Goal: Task Accomplishment & Management: Manage account settings

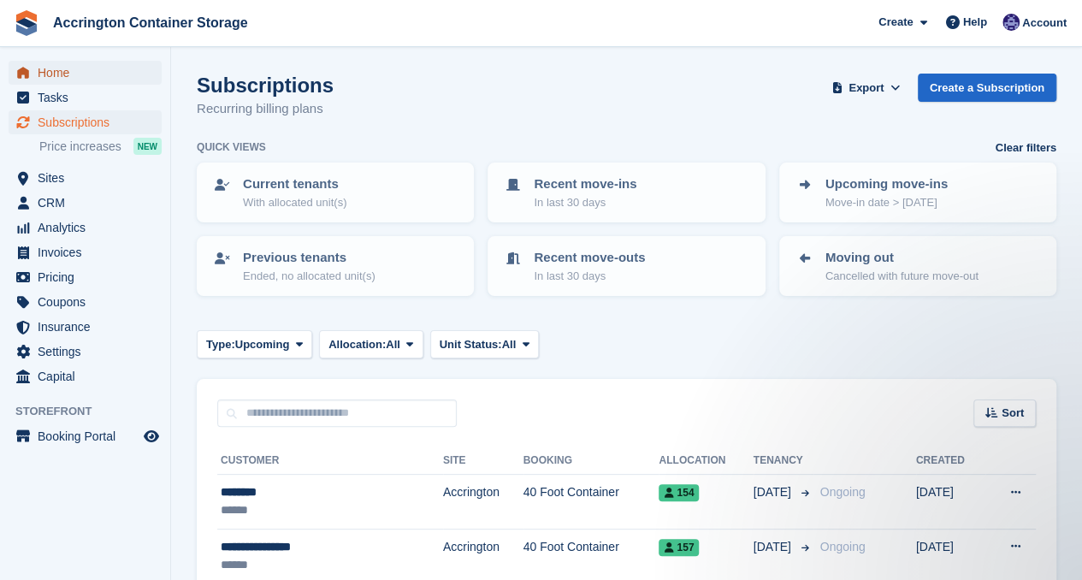
click at [86, 74] on span "Home" at bounding box center [89, 73] width 103 height 24
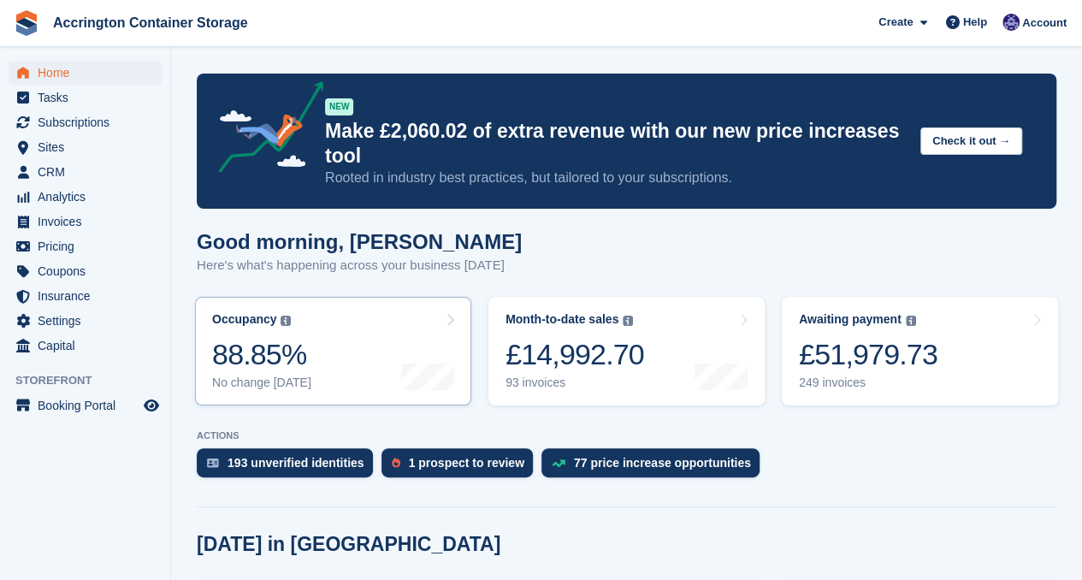
click at [349, 347] on link "Occupancy The percentage of all currently allocated units in terms of area. Inc…" at bounding box center [333, 351] width 276 height 109
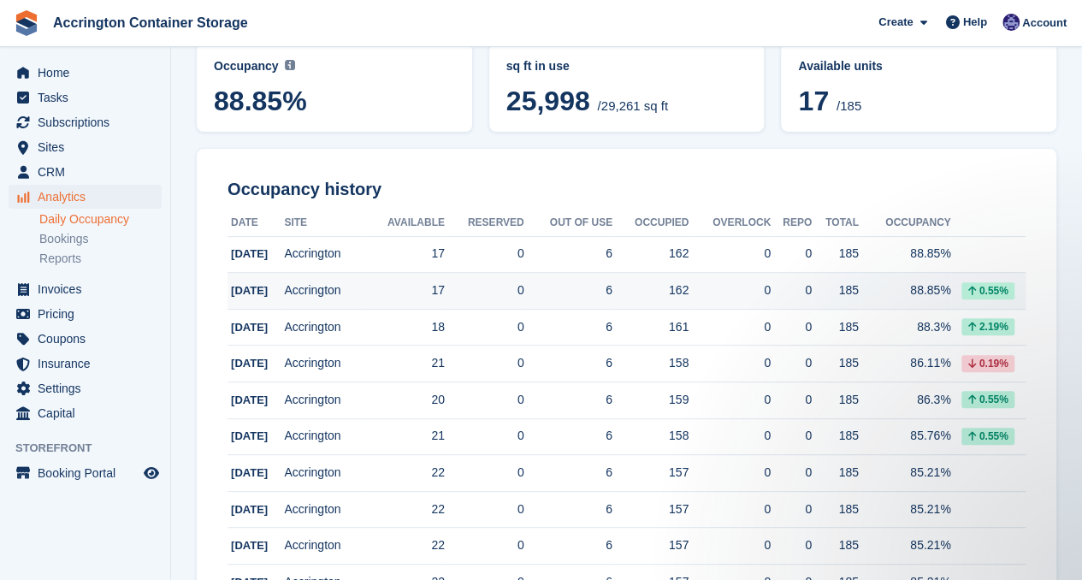
scroll to position [92, 0]
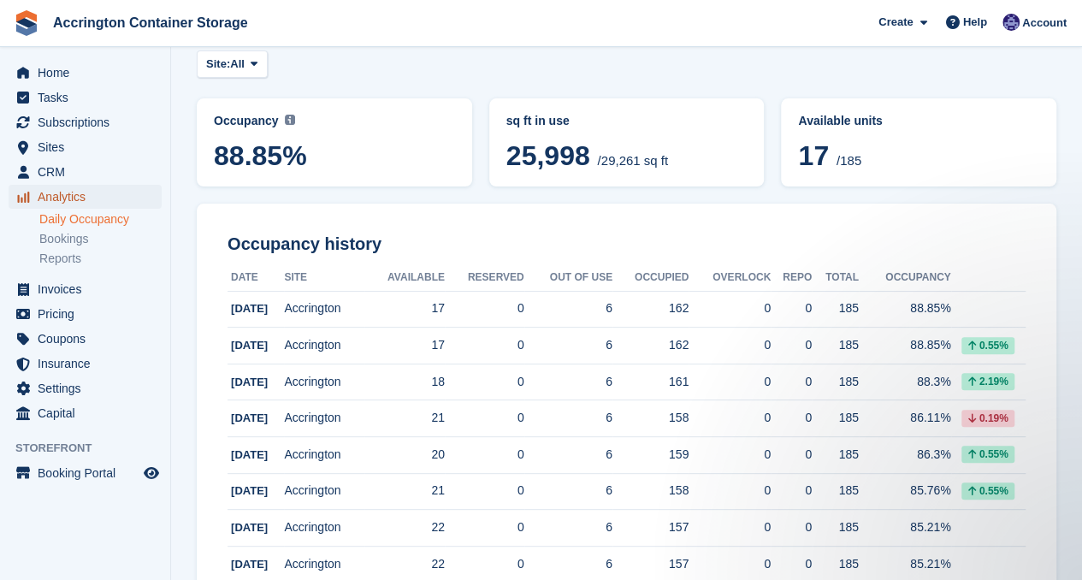
click at [69, 192] on span "Analytics" at bounding box center [89, 197] width 103 height 24
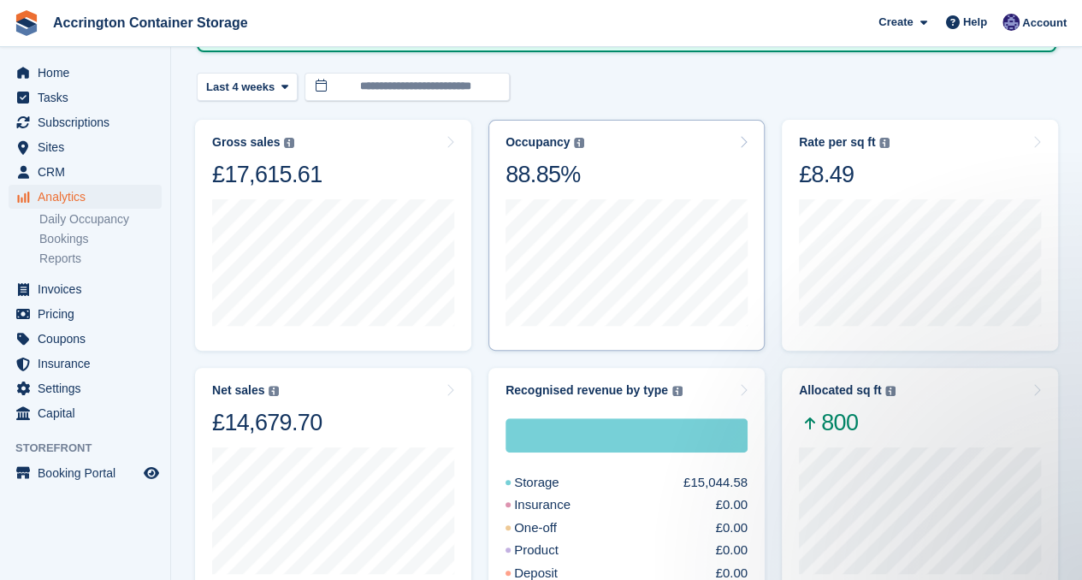
click at [649, 175] on div "Occupancy Percentage of all allocated units in terms of area. Includes units wi…" at bounding box center [627, 162] width 242 height 54
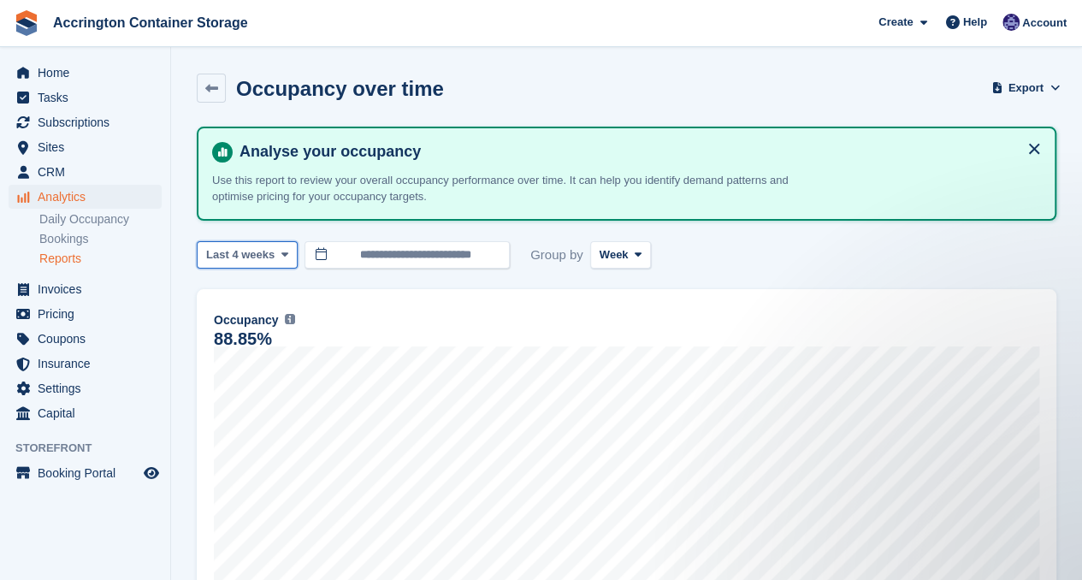
click at [265, 251] on span "Last 4 weeks" at bounding box center [240, 254] width 68 height 17
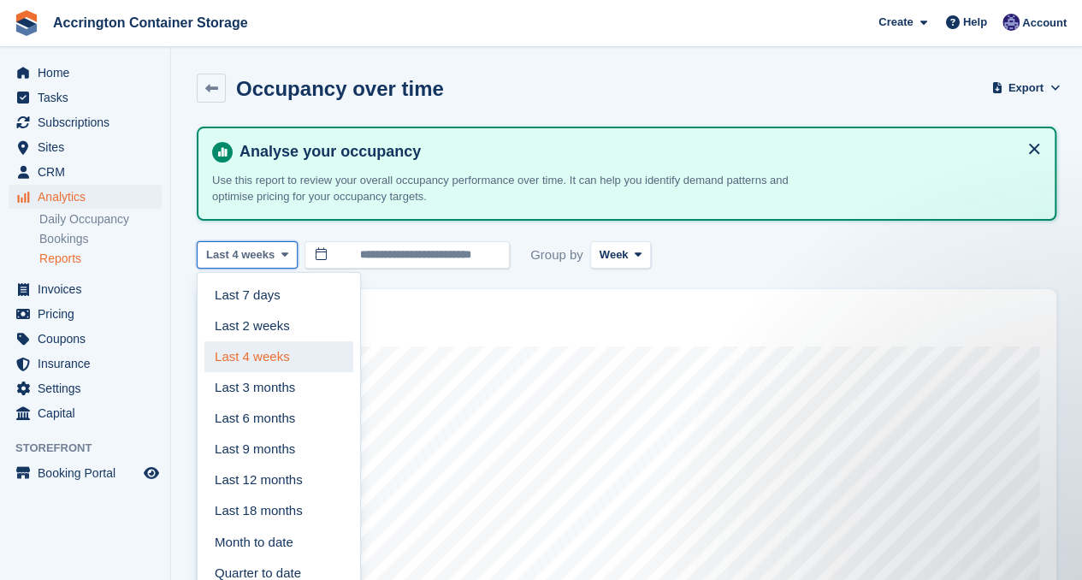
scroll to position [281, 0]
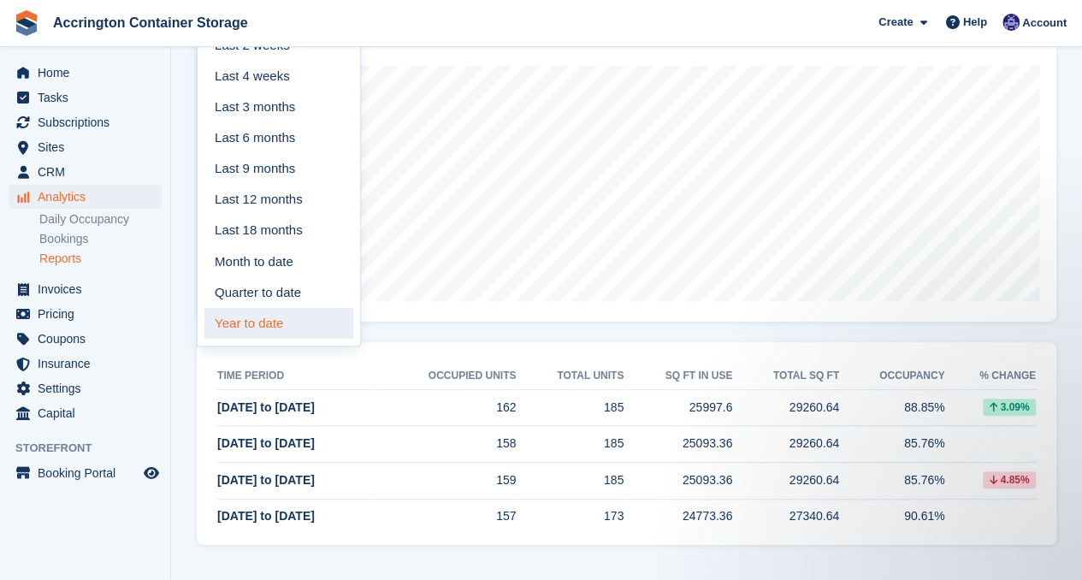
click at [277, 315] on link "Year to date" at bounding box center [278, 323] width 149 height 31
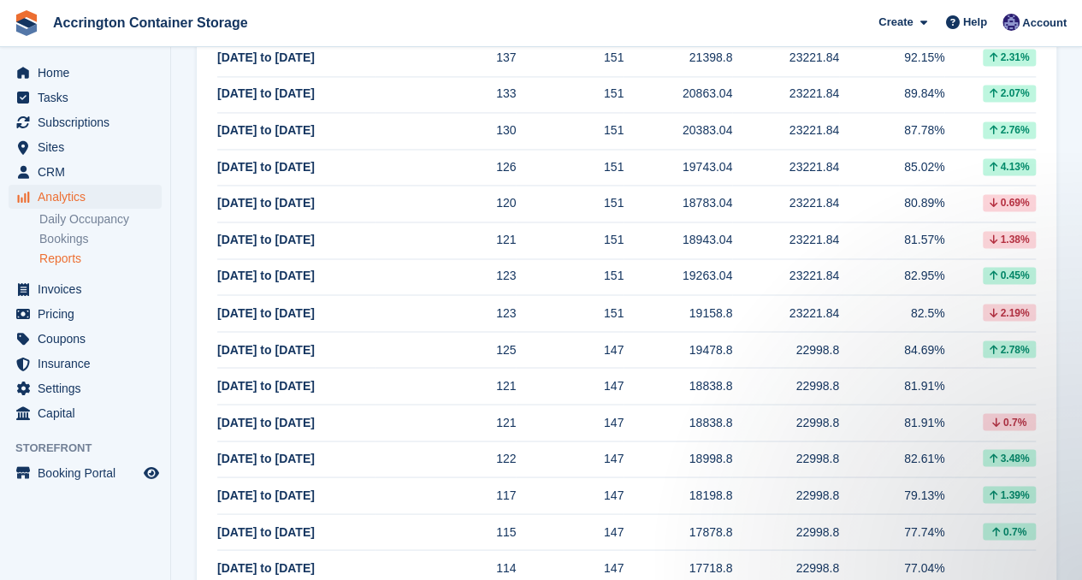
scroll to position [1509, 0]
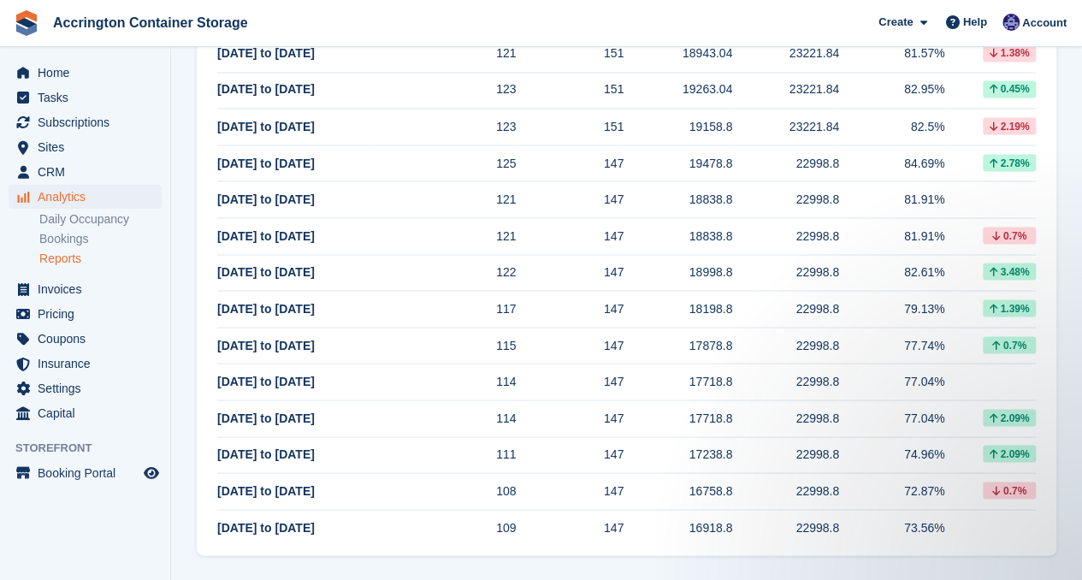
click at [398, 131] on td "123" at bounding box center [446, 127] width 142 height 37
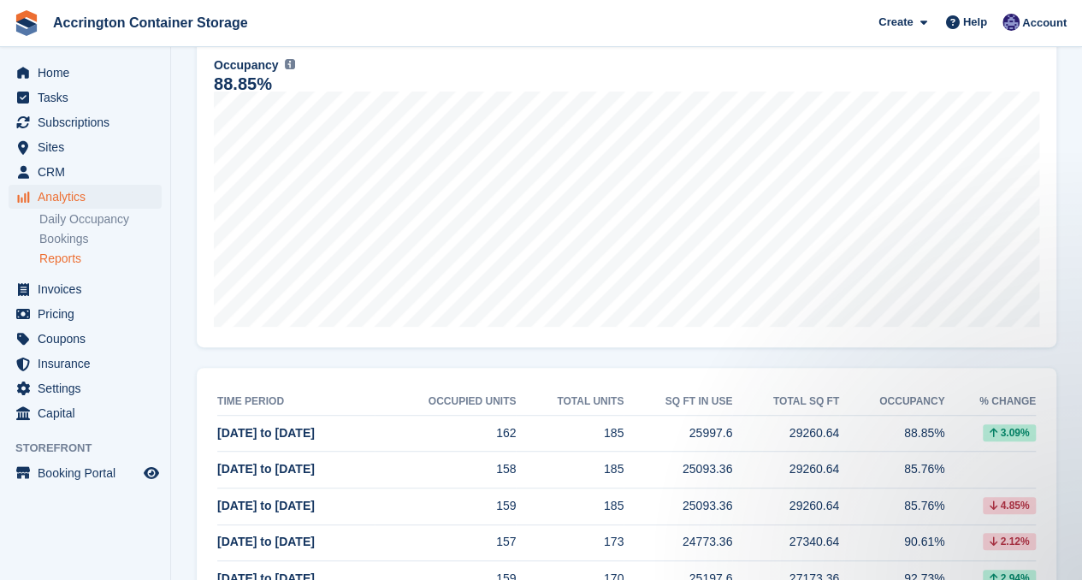
scroll to position [255, 0]
click at [79, 78] on span "Home" at bounding box center [89, 73] width 103 height 24
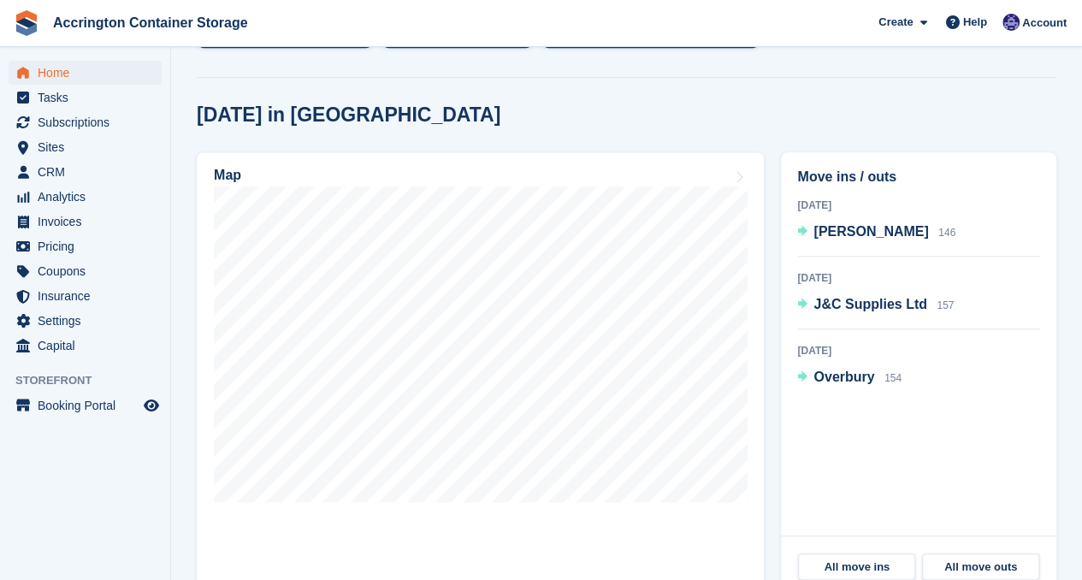
scroll to position [429, 0]
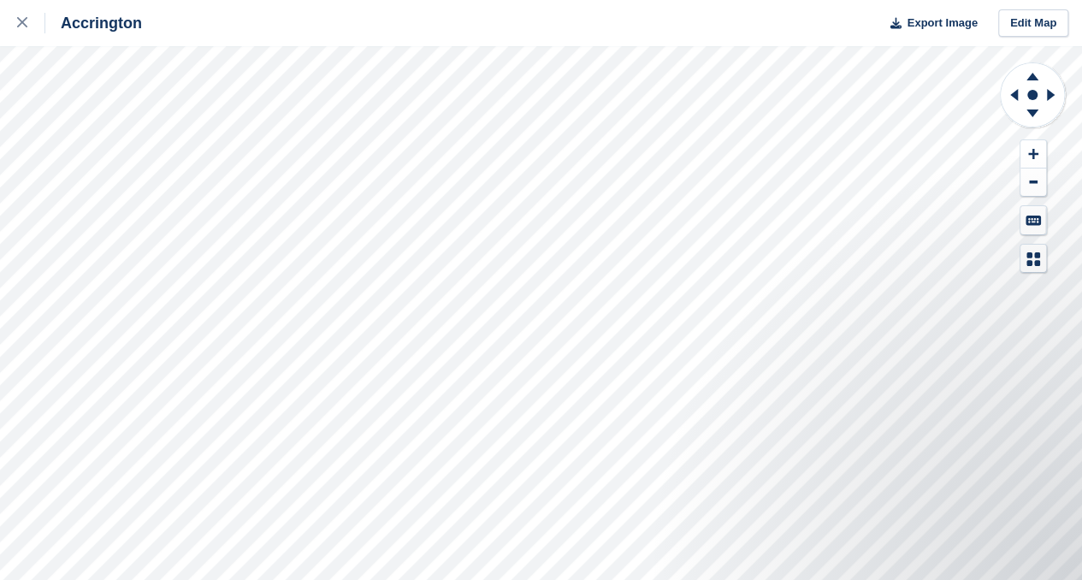
click at [225, 198] on div "Accrington Export Image Edit Map" at bounding box center [541, 290] width 1082 height 580
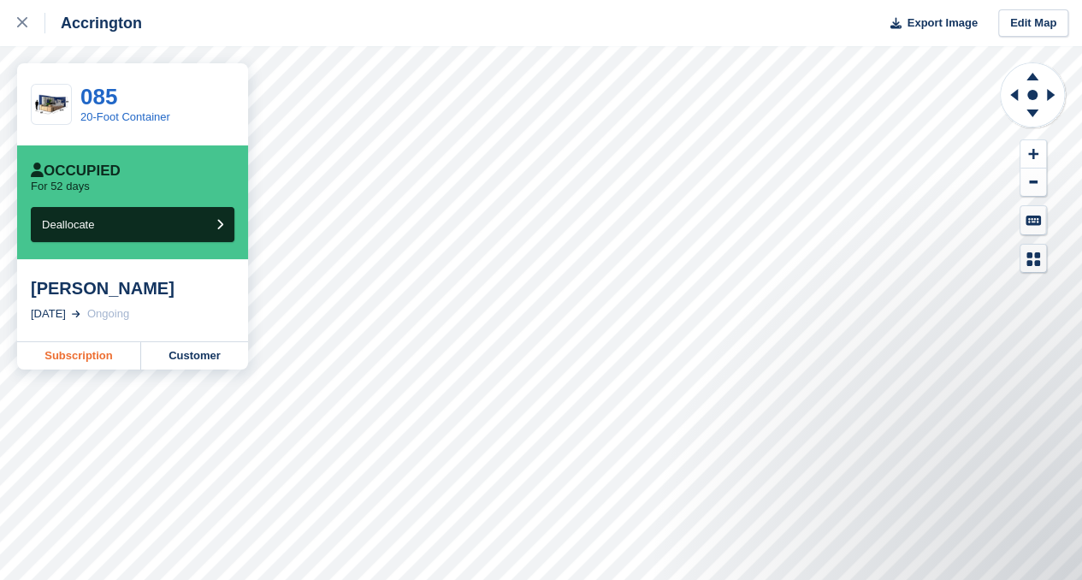
click at [86, 354] on link "Subscription" at bounding box center [79, 355] width 124 height 27
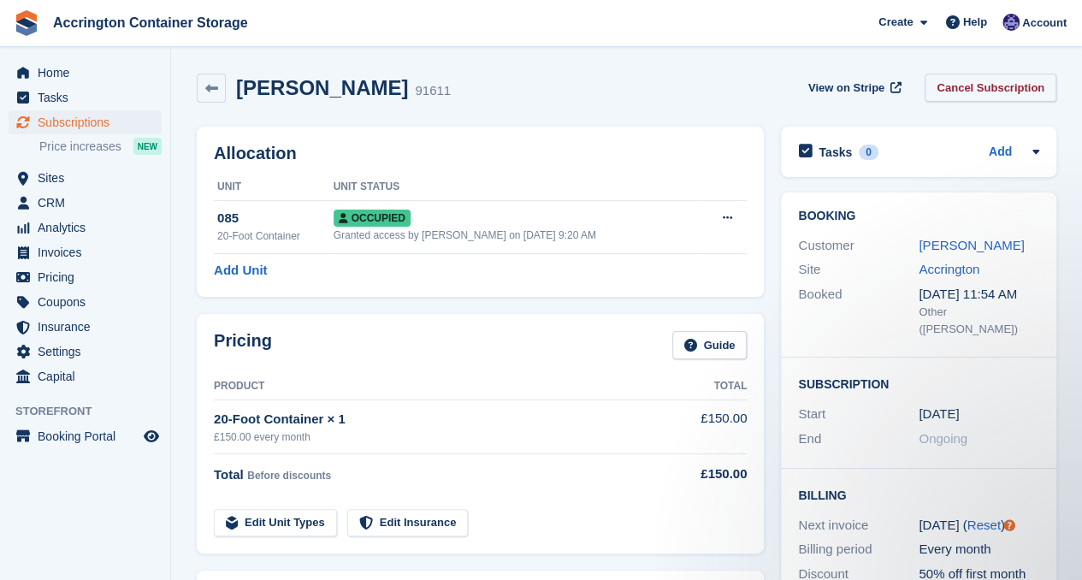
click at [1009, 80] on link "Cancel Subscription" at bounding box center [991, 88] width 132 height 28
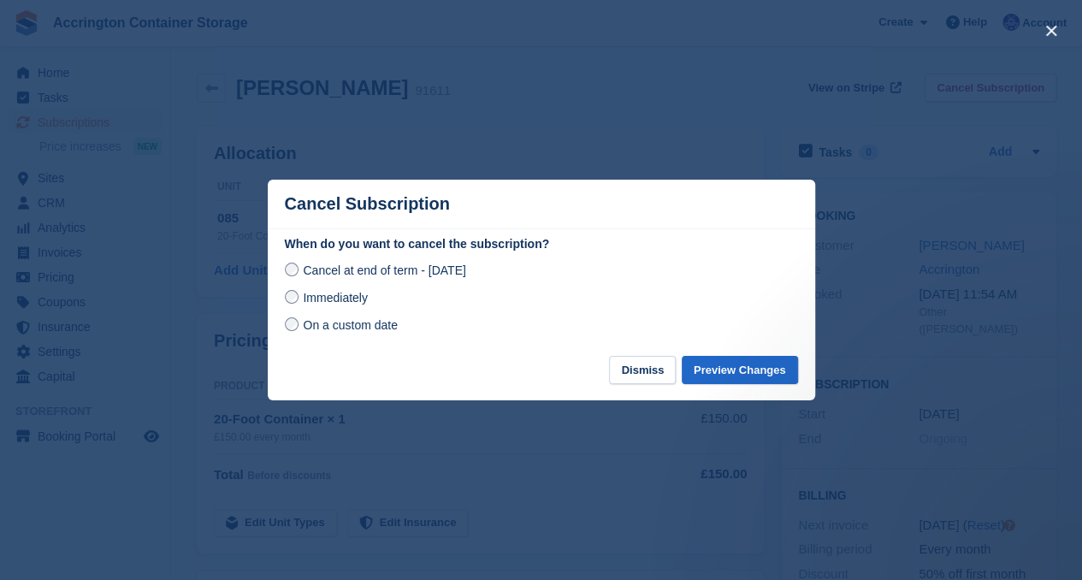
click at [311, 295] on span "Immediately" at bounding box center [335, 298] width 64 height 14
click at [301, 326] on label "On a custom date" at bounding box center [341, 325] width 113 height 18
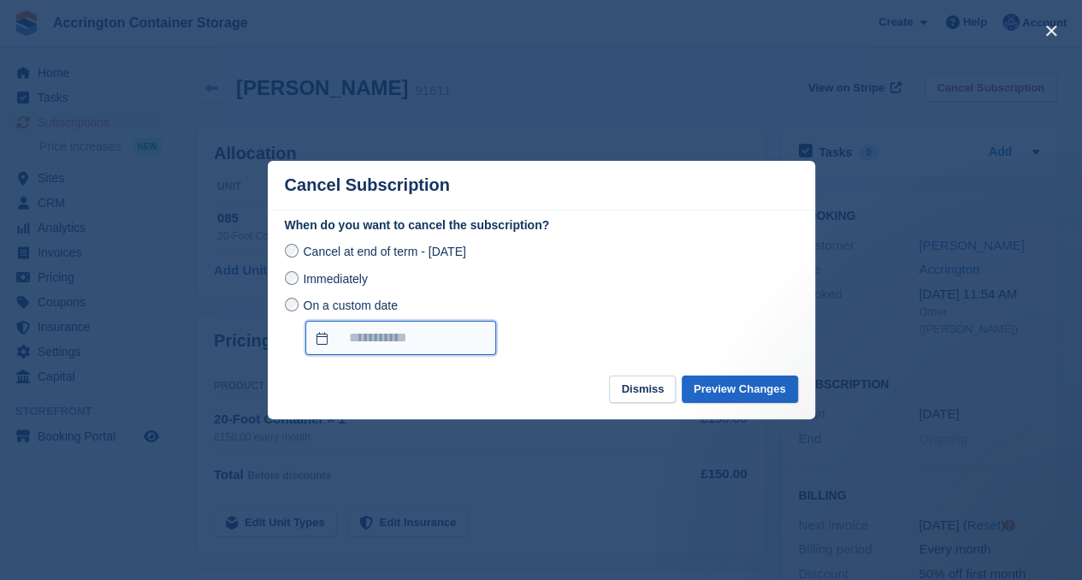
click at [366, 323] on input "On a custom date" at bounding box center [400, 338] width 191 height 34
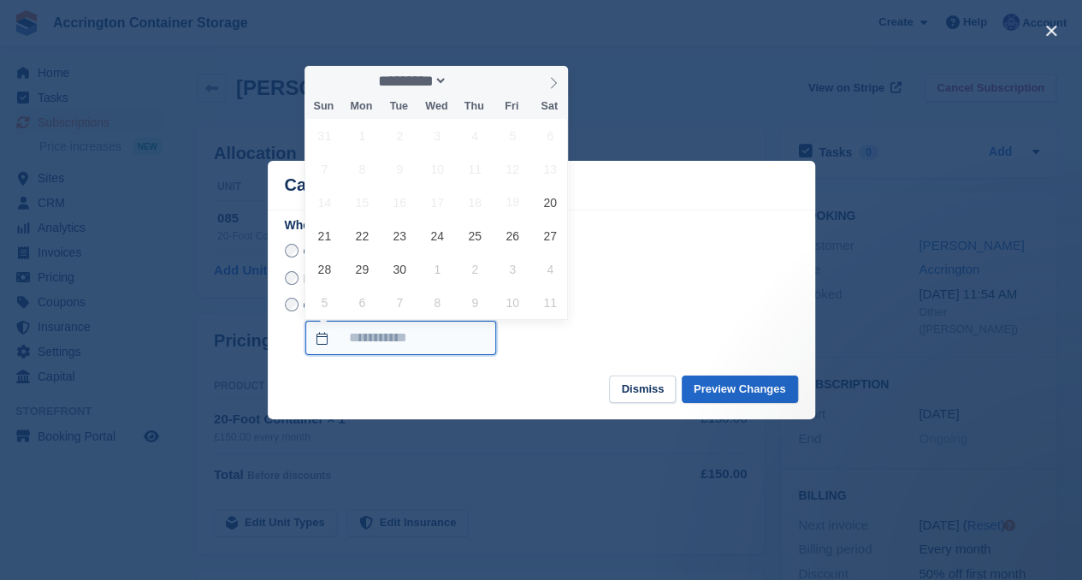
click at [366, 323] on input "On a custom date" at bounding box center [400, 338] width 191 height 34
click at [282, 300] on div "When do you want to cancel the subscription? Cancel at end of term - Friday, 19…" at bounding box center [542, 295] width 548 height 159
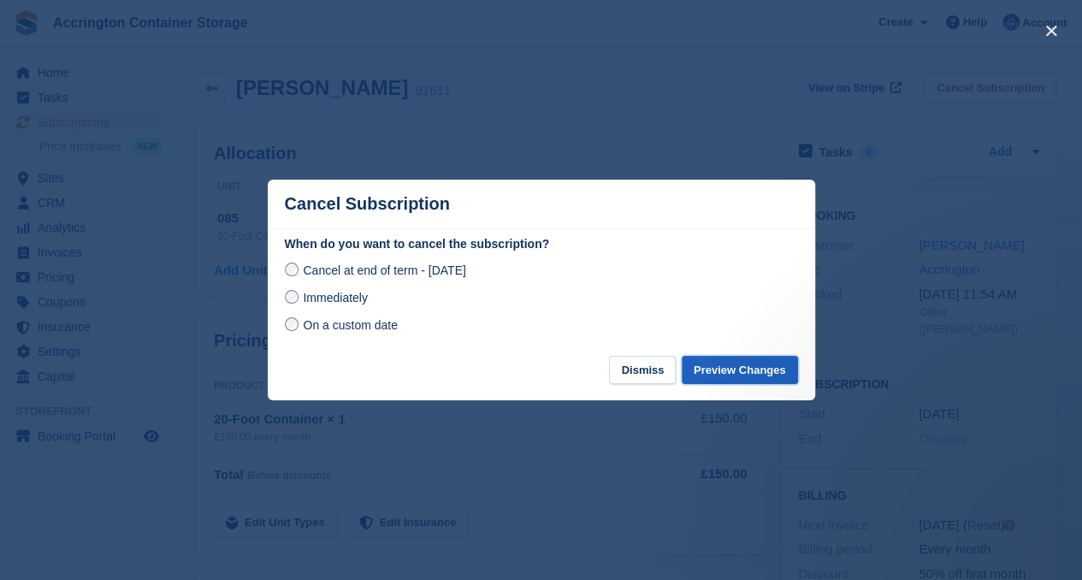
click at [736, 362] on button "Preview Changes" at bounding box center [740, 370] width 116 height 28
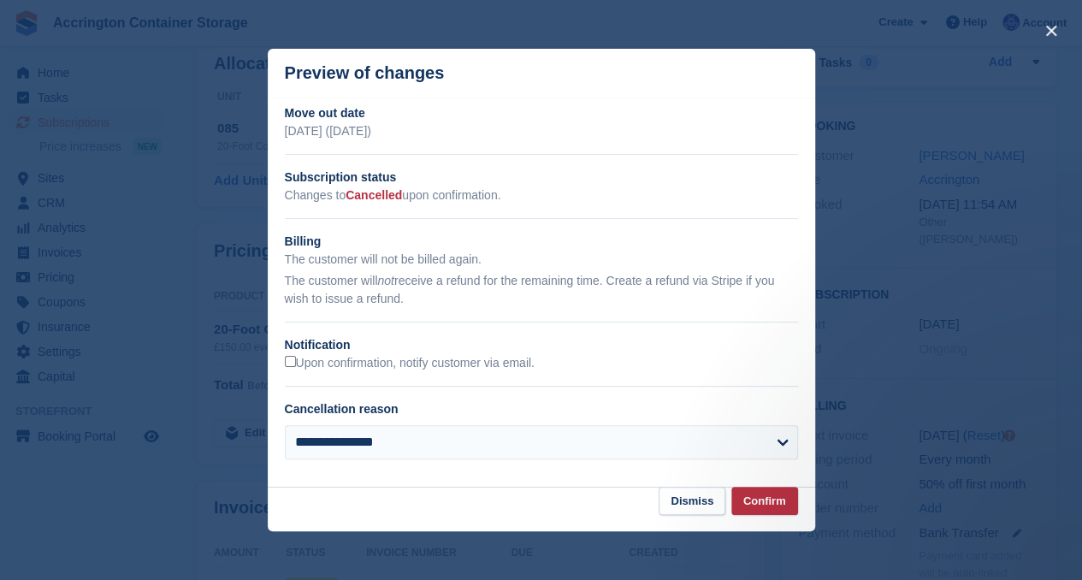
scroll to position [91, 0]
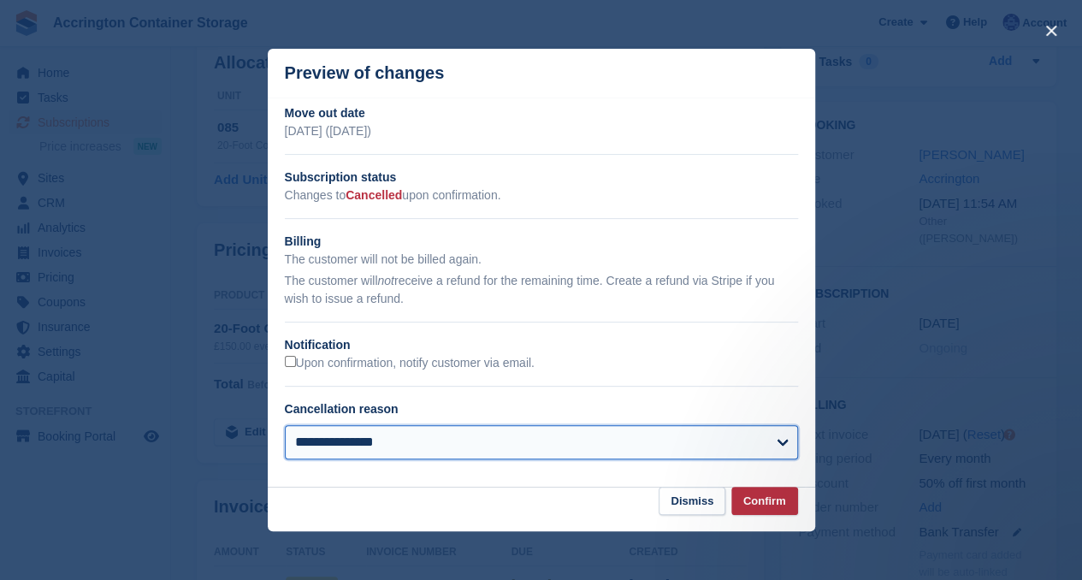
click at [494, 441] on select "**********" at bounding box center [541, 442] width 513 height 34
select select "**********"
click at [285, 427] on select "**********" at bounding box center [541, 442] width 513 height 34
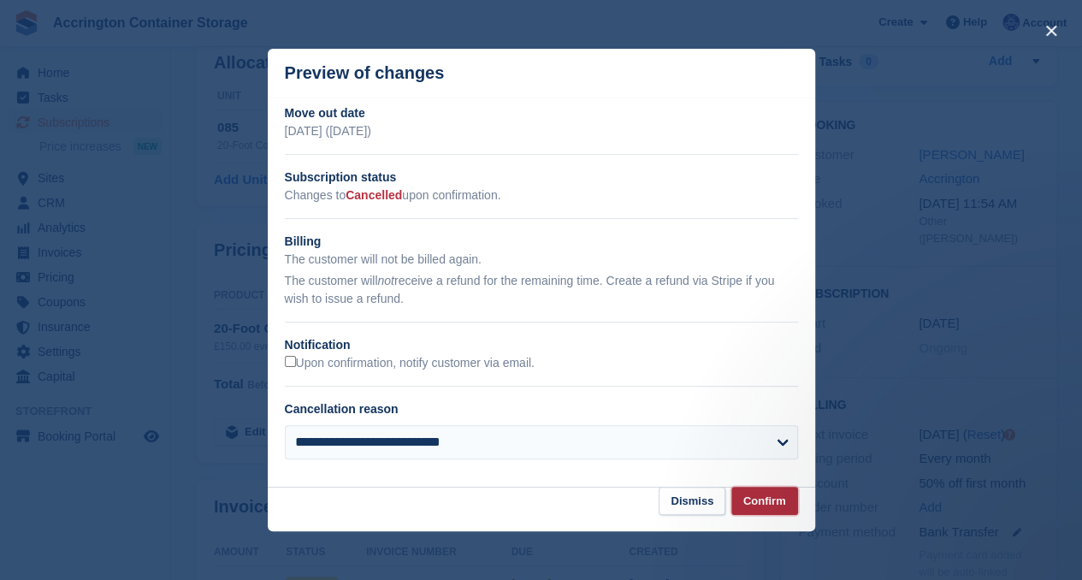
click at [770, 504] on button "Confirm" at bounding box center [764, 501] width 67 height 28
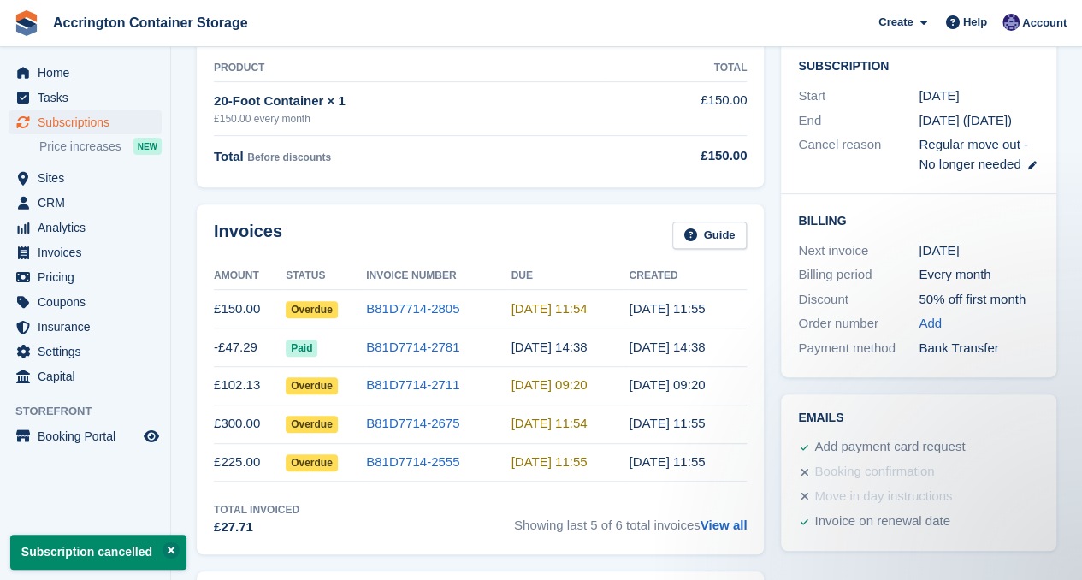
scroll to position [0, 0]
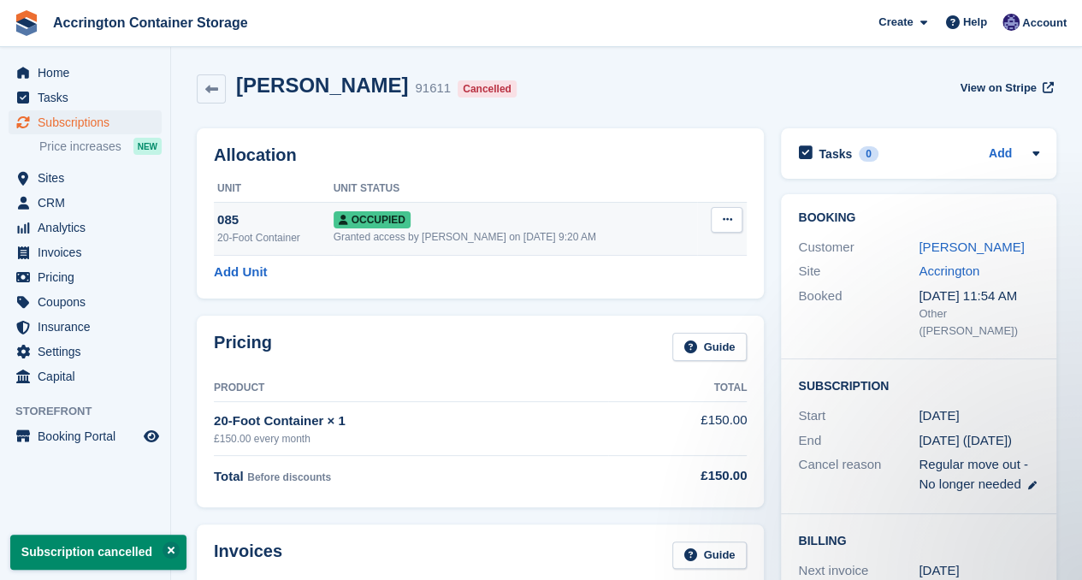
click at [723, 213] on button at bounding box center [727, 220] width 32 height 26
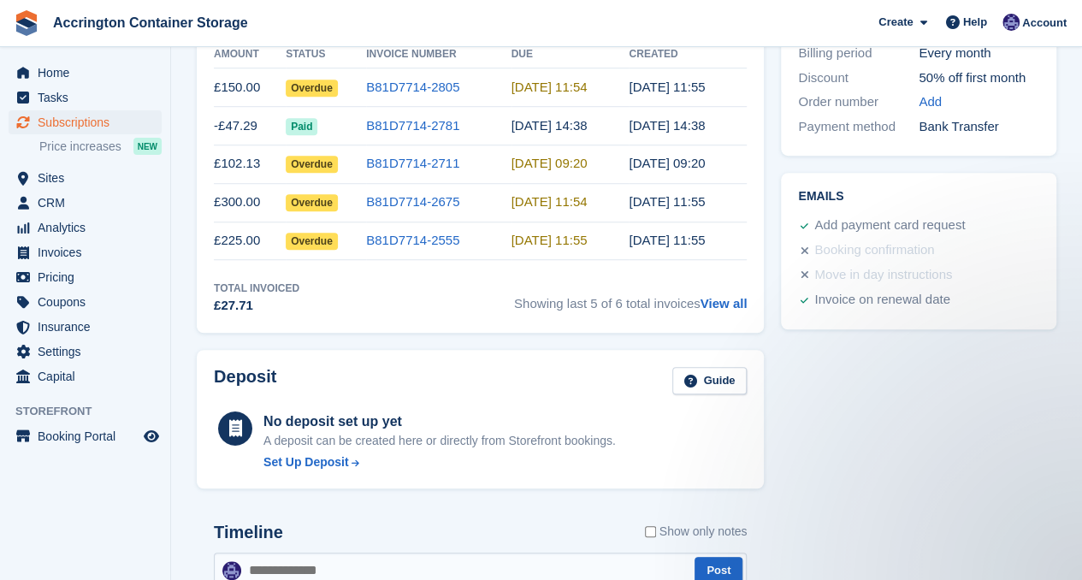
scroll to position [543, 0]
